Goal: Task Accomplishment & Management: Manage account settings

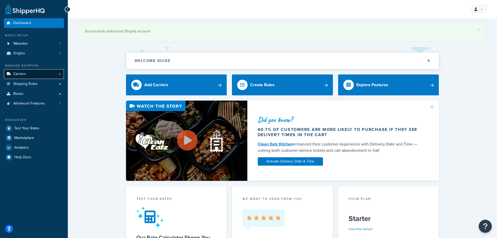
click at [43, 70] on link "Carriers 4" at bounding box center [34, 74] width 60 height 10
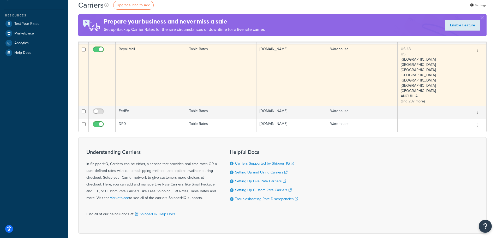
scroll to position [78, 0]
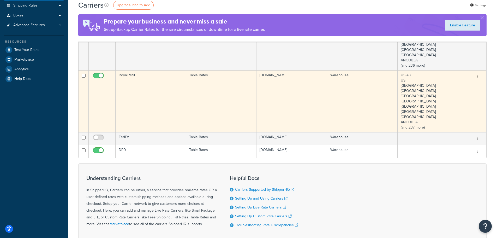
click at [161, 101] on td "Royal Mail" at bounding box center [151, 101] width 70 height 62
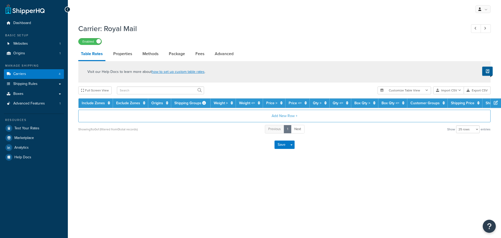
select select "25"
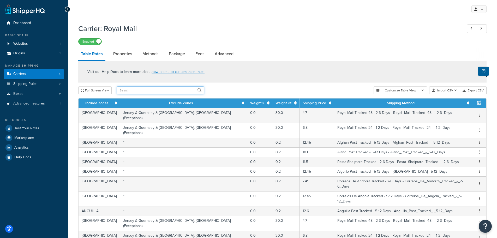
click at [147, 90] on input "text" at bounding box center [160, 90] width 87 height 8
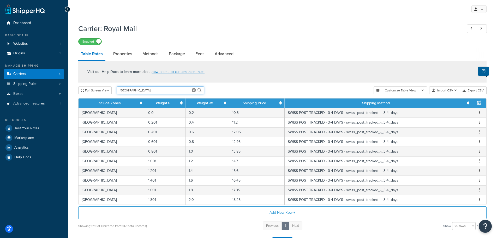
click at [132, 90] on input "switzerland" at bounding box center [160, 90] width 87 height 8
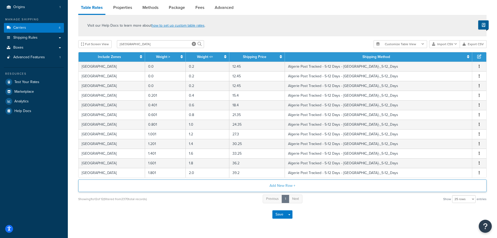
scroll to position [52, 0]
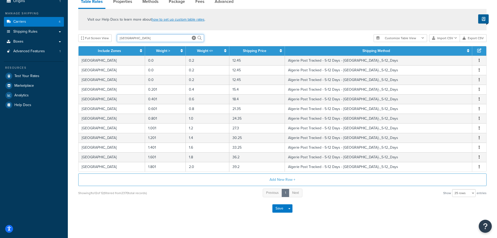
click at [122, 38] on input "algeria" at bounding box center [160, 38] width 87 height 8
click at [138, 39] on input "algeria" at bounding box center [160, 38] width 87 height 8
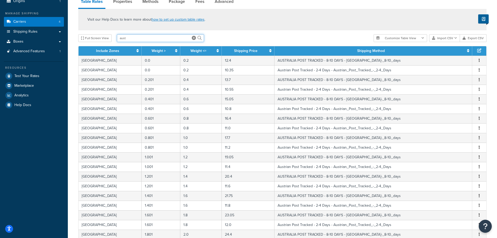
click at [140, 40] on input "aust" at bounding box center [160, 38] width 87 height 8
type input "australia"
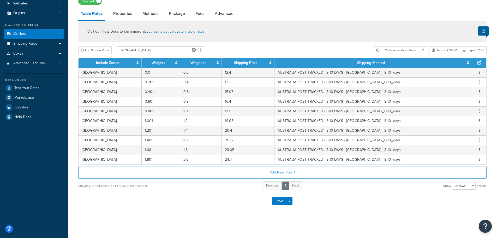
click at [167, 223] on div "Carrier: Royal Mail Enabled Table Rates Properties Methods Package Fees Advance…" at bounding box center [282, 103] width 429 height 244
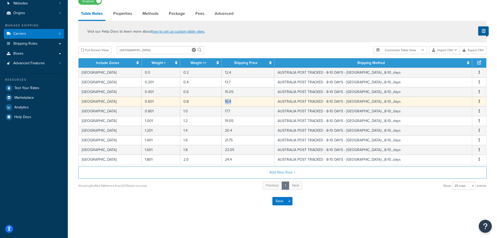
drag, startPoint x: 227, startPoint y: 102, endPoint x: 213, endPoint y: 102, distance: 14.1
click at [222, 102] on td "16.4" at bounding box center [248, 102] width 53 height 10
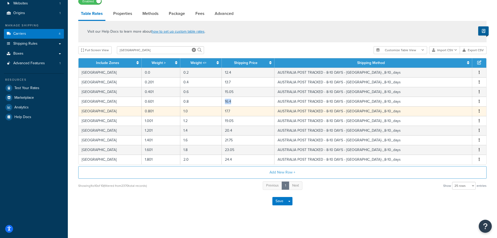
select select "140072"
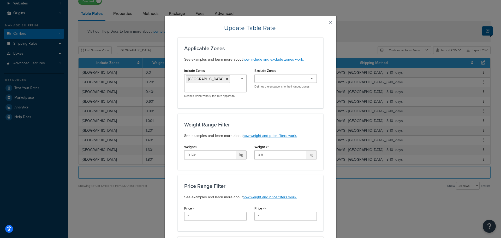
click at [374, 176] on div "Update Table Rate Applicable Zones See examples and learn more about how includ…" at bounding box center [250, 119] width 501 height 238
click at [323, 24] on button "button" at bounding box center [322, 24] width 1 height 1
